Goal: Task Accomplishment & Management: Complete application form

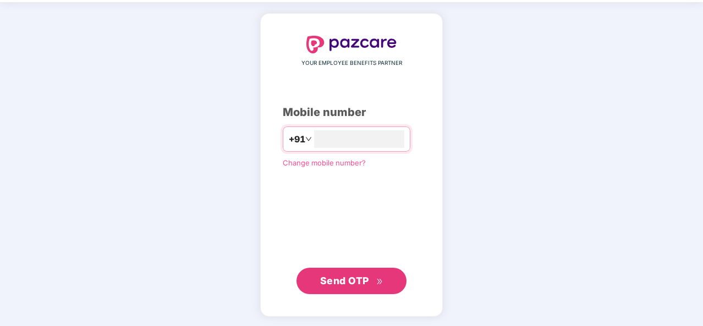
type input "**********"
click at [351, 279] on span "Send OTP" at bounding box center [344, 281] width 49 height 12
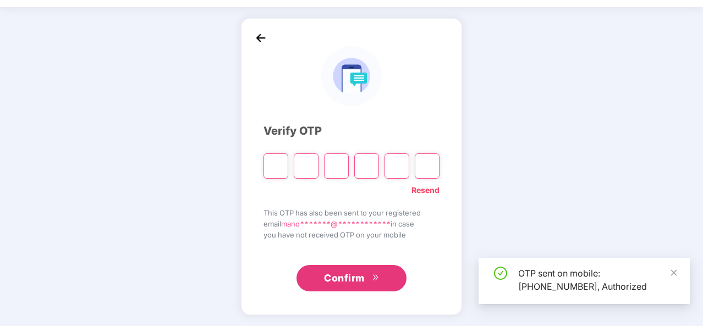
scroll to position [32, 0]
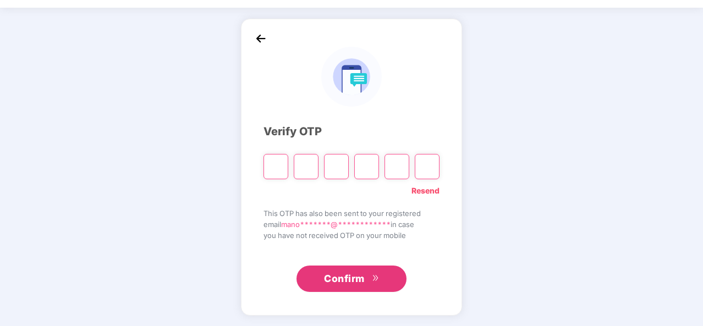
type input "*"
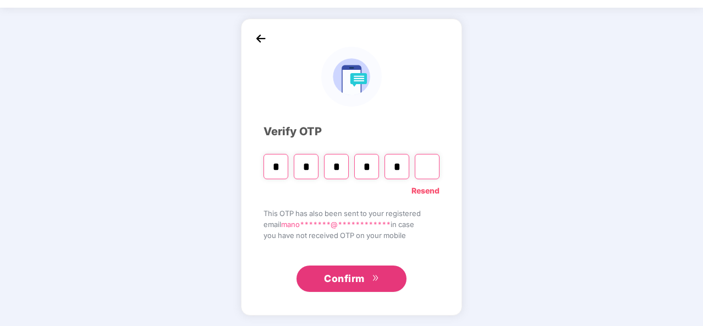
type input "*"
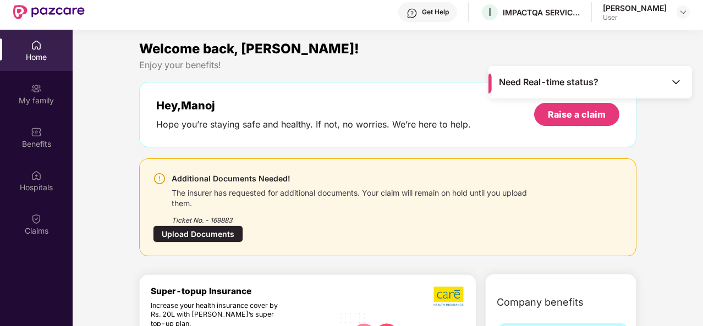
click at [204, 232] on div "Upload Documents" at bounding box center [198, 234] width 90 height 17
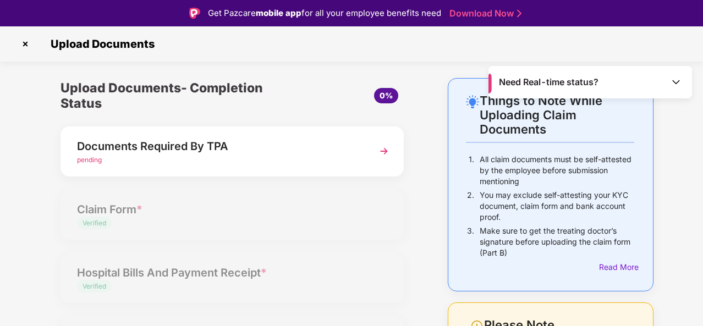
click at [246, 146] on div "Documents Required By TPA" at bounding box center [219, 147] width 284 height 18
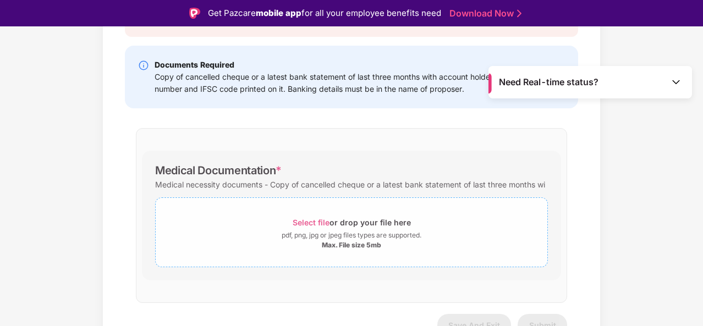
scroll to position [158, 0]
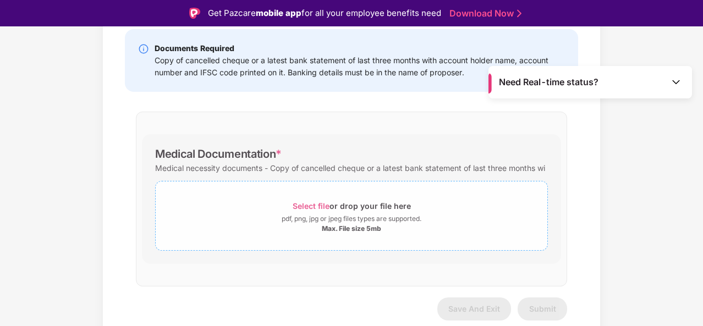
click at [359, 211] on div "Select file or drop your file here" at bounding box center [352, 206] width 118 height 15
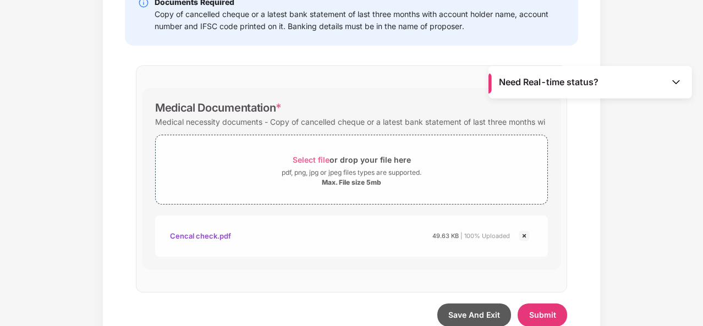
scroll to position [211, 0]
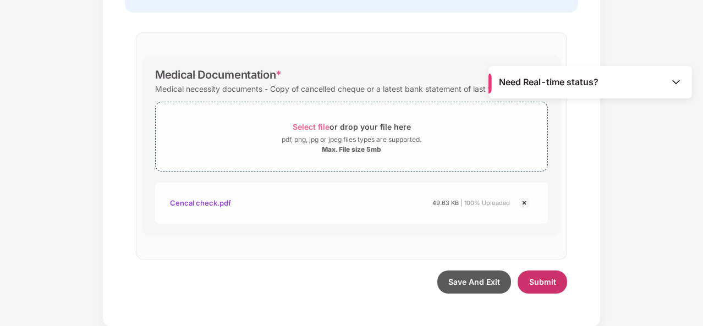
click at [544, 282] on span "Submit" at bounding box center [542, 281] width 27 height 9
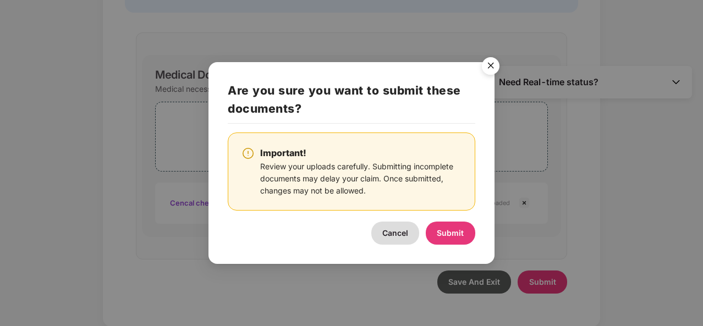
click at [489, 67] on img "Close" at bounding box center [490, 67] width 31 height 31
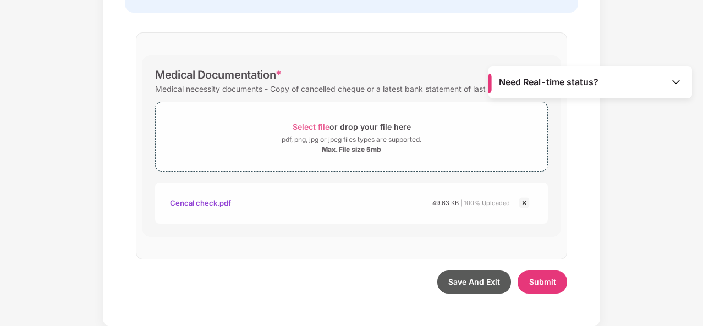
click at [204, 205] on div "Cencal check.pdf" at bounding box center [200, 203] width 61 height 19
click at [539, 280] on span "Submit" at bounding box center [542, 281] width 27 height 9
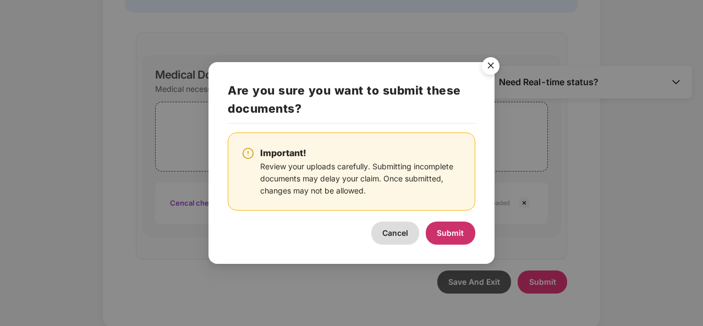
click at [452, 232] on span "Submit" at bounding box center [450, 232] width 27 height 9
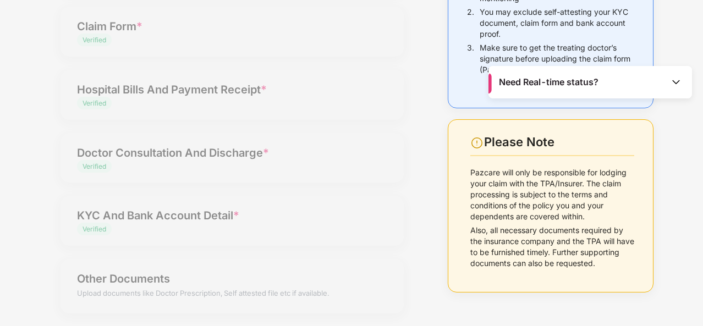
scroll to position [0, 0]
